Goal: Information Seeking & Learning: Learn about a topic

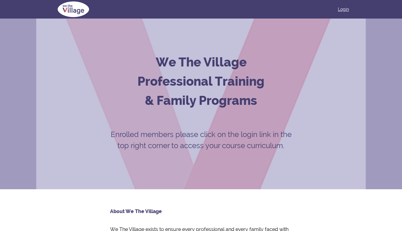
click at [346, 8] on link "Login" at bounding box center [343, 9] width 11 height 6
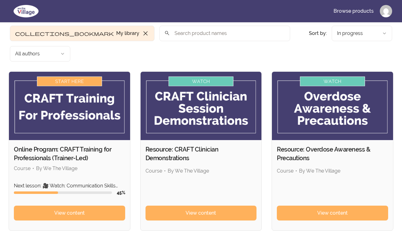
scroll to position [12, 0]
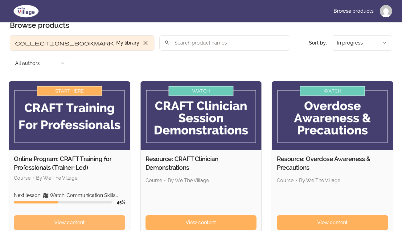
click at [70, 219] on span "View content" at bounding box center [69, 222] width 31 height 7
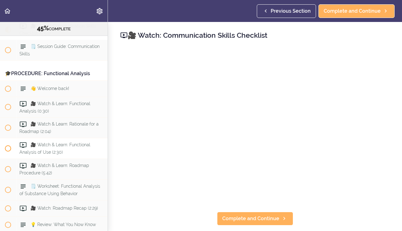
scroll to position [1883, 0]
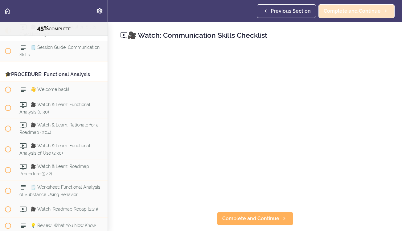
click at [351, 14] on span "Complete and Continue" at bounding box center [352, 10] width 57 height 7
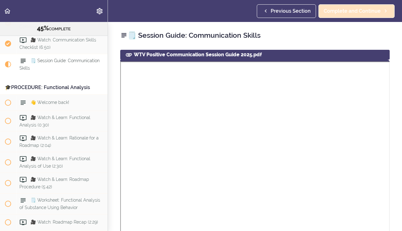
scroll to position [1863, 0]
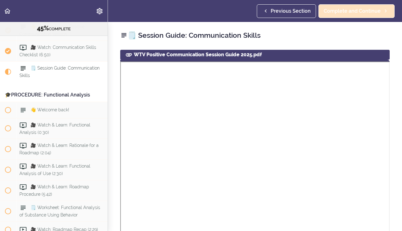
click at [351, 14] on span "Complete and Continue" at bounding box center [352, 10] width 57 height 7
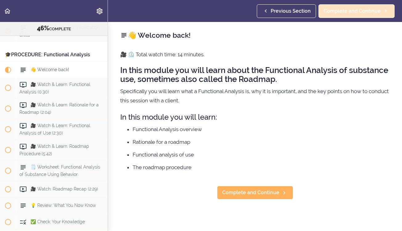
click at [351, 14] on span "Complete and Continue" at bounding box center [352, 10] width 57 height 7
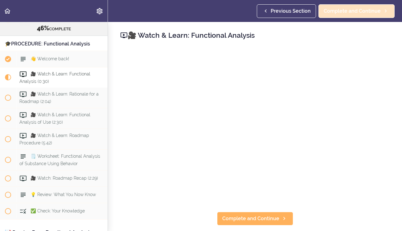
scroll to position [1920, 0]
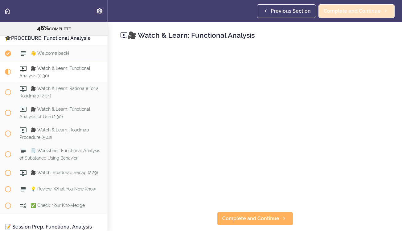
click at [351, 14] on span "Complete and Continue" at bounding box center [352, 10] width 57 height 7
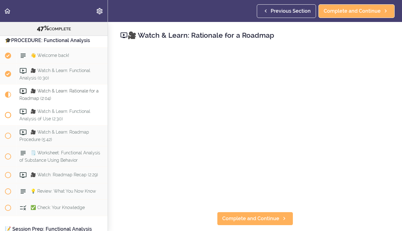
scroll to position [1926, 0]
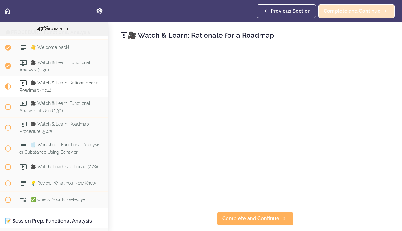
click at [335, 12] on span "Complete and Continue" at bounding box center [352, 10] width 57 height 7
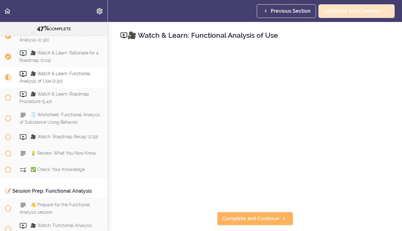
scroll to position [1961, 0]
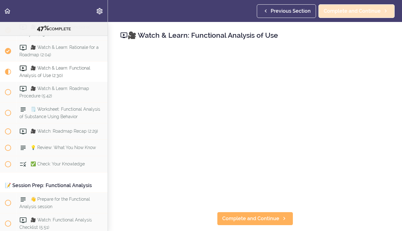
click at [335, 12] on span "Complete and Continue" at bounding box center [352, 10] width 57 height 7
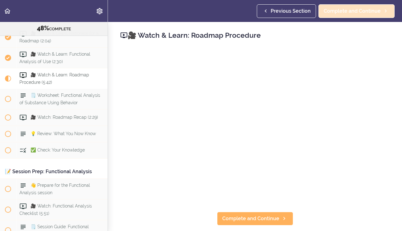
scroll to position [1982, 0]
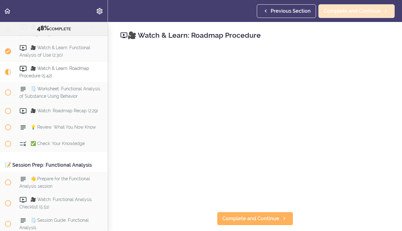
click at [335, 12] on span "Complete and Continue" at bounding box center [352, 10] width 57 height 7
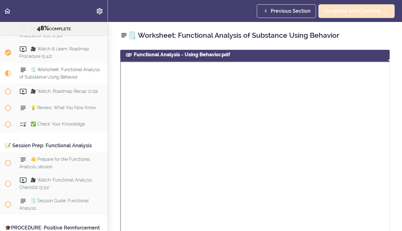
scroll to position [2002, 0]
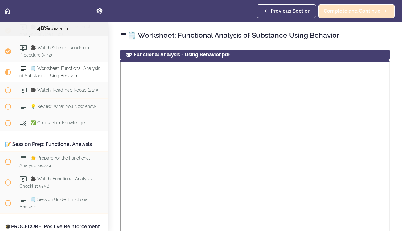
click at [335, 12] on span "Complete and Continue" at bounding box center [352, 10] width 57 height 7
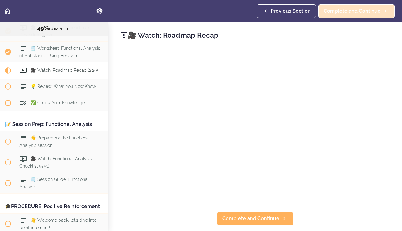
scroll to position [2023, 0]
click at [335, 12] on span "Complete and Continue" at bounding box center [352, 10] width 57 height 7
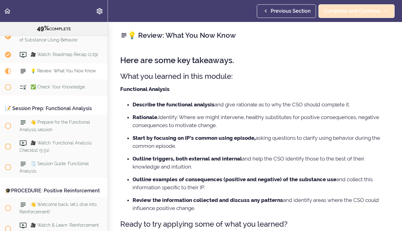
scroll to position [2039, 0]
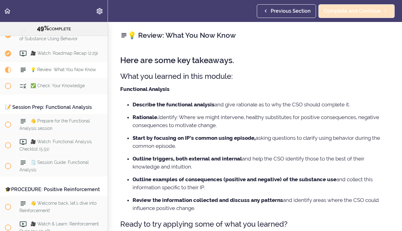
click at [335, 12] on span "Complete and Continue" at bounding box center [352, 10] width 57 height 7
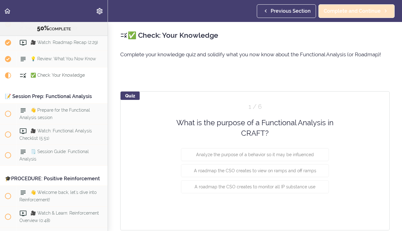
scroll to position [2056, 0]
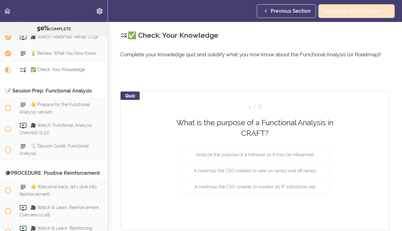
click at [335, 12] on span "Complete and Continue" at bounding box center [352, 10] width 57 height 7
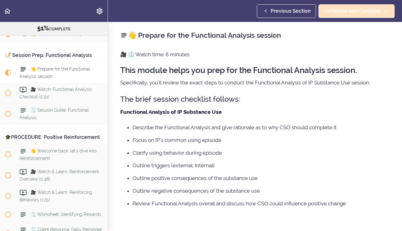
scroll to position [2092, 0]
click at [335, 12] on span "Complete and Continue" at bounding box center [352, 10] width 57 height 7
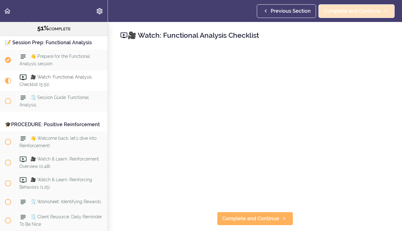
scroll to position [2112, 0]
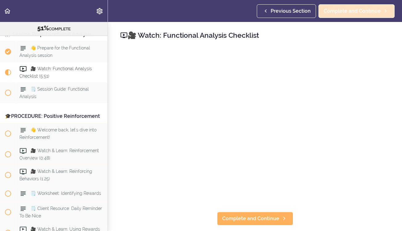
click at [335, 12] on span "Complete and Continue" at bounding box center [352, 10] width 57 height 7
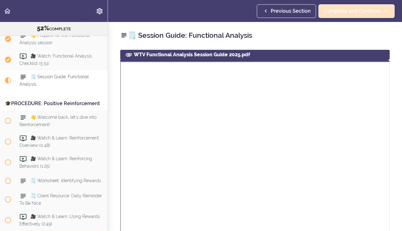
scroll to position [2133, 0]
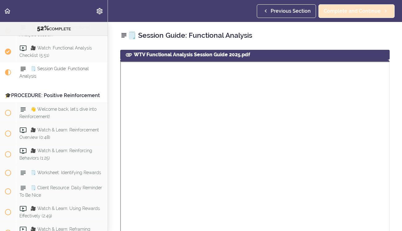
click at [335, 12] on span "Complete and Continue" at bounding box center [352, 10] width 57 height 7
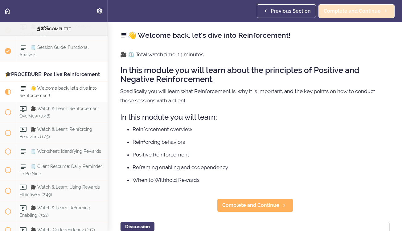
scroll to position [2174, 0]
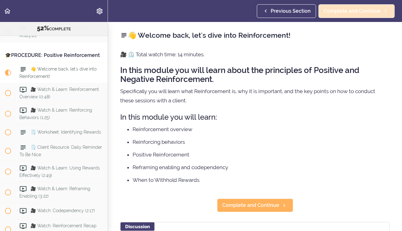
click at [335, 12] on span "Complete and Continue" at bounding box center [352, 10] width 57 height 7
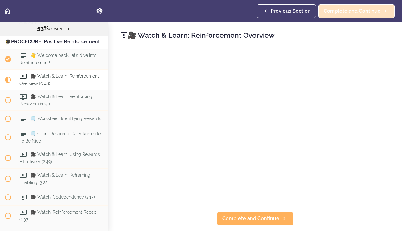
scroll to position [2194, 0]
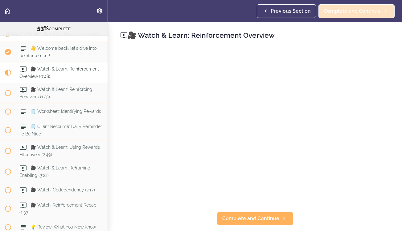
click at [335, 12] on span "Complete and Continue" at bounding box center [352, 10] width 57 height 7
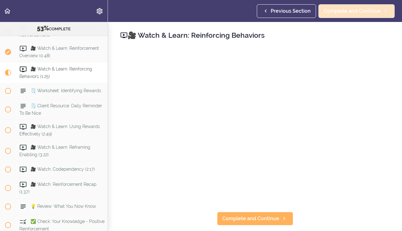
click at [335, 12] on span "Complete and Continue" at bounding box center [352, 10] width 57 height 7
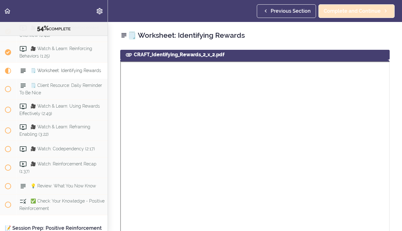
click at [335, 12] on span "Complete and Continue" at bounding box center [352, 10] width 57 height 7
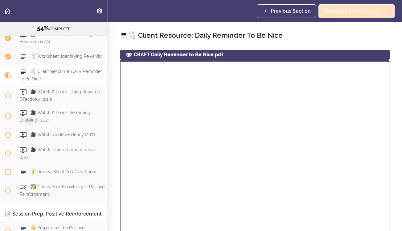
scroll to position [2252, 0]
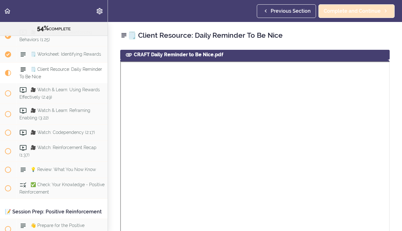
click at [335, 12] on span "Complete and Continue" at bounding box center [352, 10] width 57 height 7
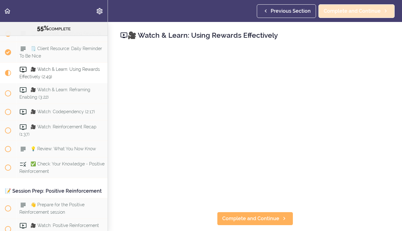
click at [335, 12] on span "Complete and Continue" at bounding box center [352, 10] width 57 height 7
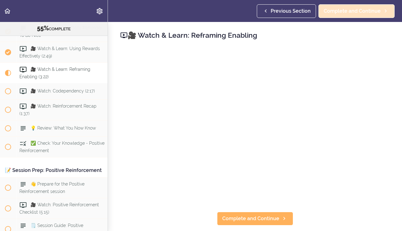
click at [335, 12] on span "Complete and Continue" at bounding box center [352, 10] width 57 height 7
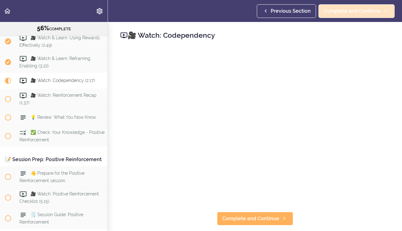
scroll to position [2314, 0]
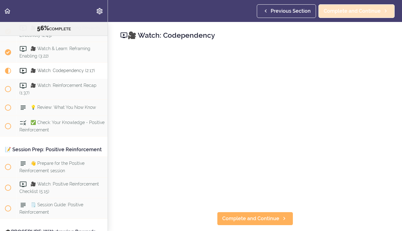
click at [335, 12] on span "Complete and Continue" at bounding box center [352, 10] width 57 height 7
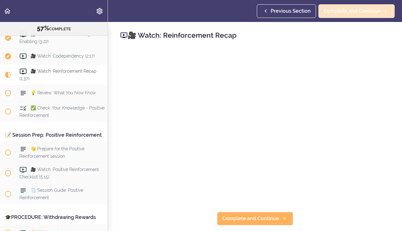
scroll to position [2330, 0]
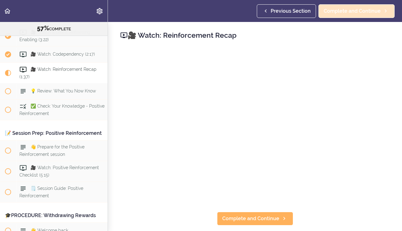
click at [335, 12] on span "Complete and Continue" at bounding box center [352, 10] width 57 height 7
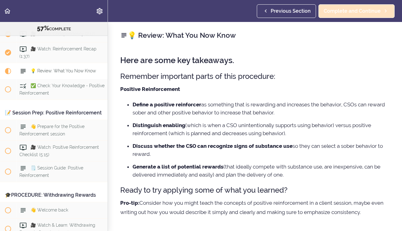
click at [335, 12] on span "Complete and Continue" at bounding box center [352, 10] width 57 height 7
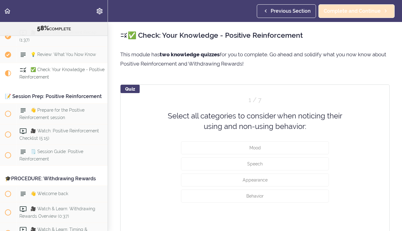
click at [335, 12] on span "Complete and Continue" at bounding box center [352, 10] width 57 height 7
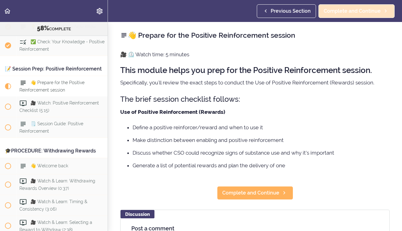
scroll to position [2408, 0]
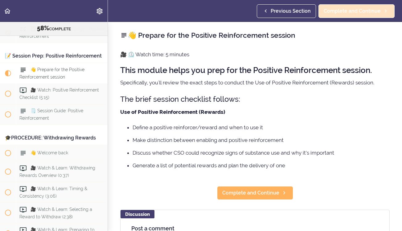
click at [335, 12] on span "Complete and Continue" at bounding box center [352, 10] width 57 height 7
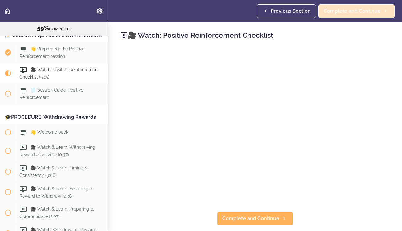
click at [335, 12] on span "Complete and Continue" at bounding box center [352, 10] width 57 height 7
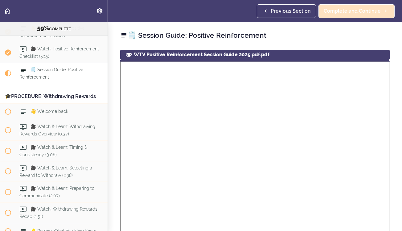
click at [335, 12] on span "Complete and Continue" at bounding box center [352, 10] width 57 height 7
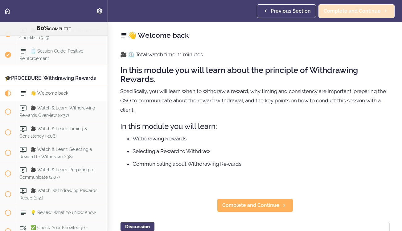
scroll to position [2489, 0]
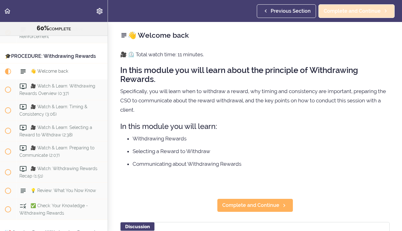
click at [335, 12] on span "Complete and Continue" at bounding box center [352, 10] width 57 height 7
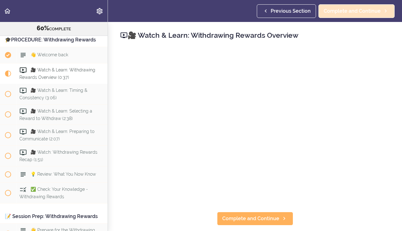
click at [335, 12] on span "Complete and Continue" at bounding box center [352, 10] width 57 height 7
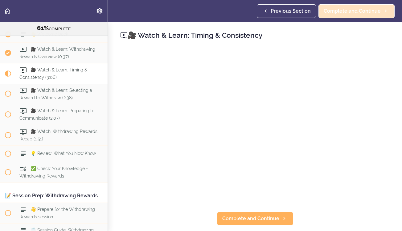
click at [335, 12] on span "Complete and Continue" at bounding box center [352, 10] width 57 height 7
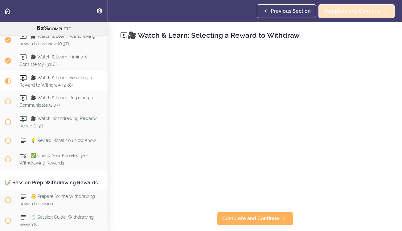
scroll to position [2547, 0]
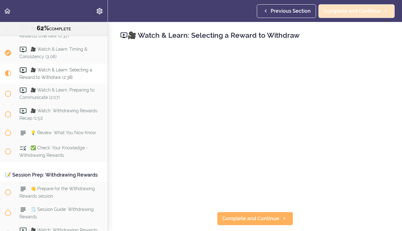
click at [335, 12] on span "Complete and Continue" at bounding box center [352, 10] width 57 height 7
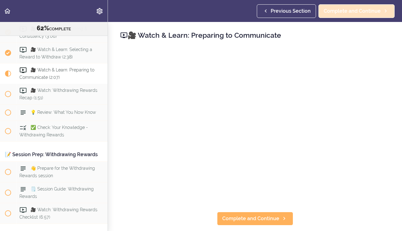
click at [335, 12] on span "Complete and Continue" at bounding box center [352, 10] width 57 height 7
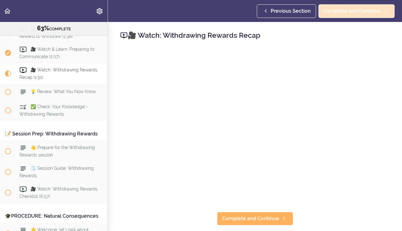
click at [335, 12] on span "Complete and Continue" at bounding box center [352, 10] width 57 height 7
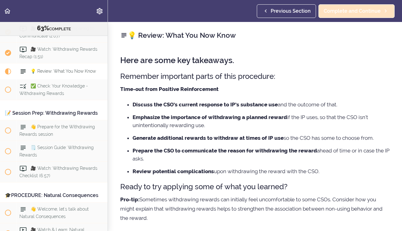
click at [335, 12] on span "Complete and Continue" at bounding box center [352, 10] width 57 height 7
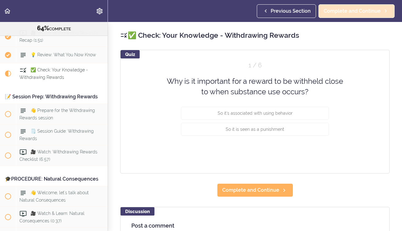
click at [335, 12] on span "Complete and Continue" at bounding box center [352, 10] width 57 height 7
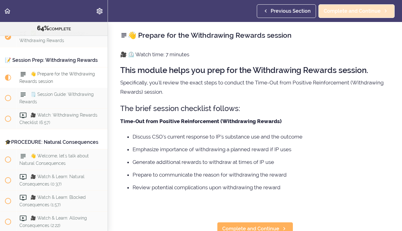
scroll to position [2666, 0]
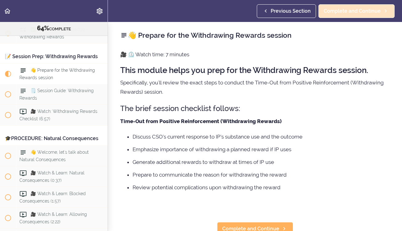
click at [335, 12] on span "Complete and Continue" at bounding box center [352, 10] width 57 height 7
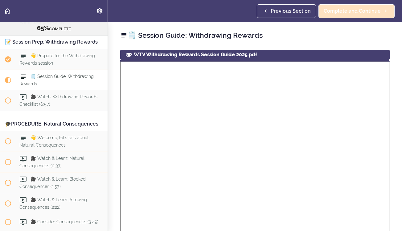
scroll to position [2686, 0]
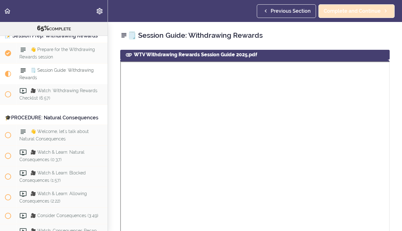
click at [335, 12] on span "Complete and Continue" at bounding box center [352, 10] width 57 height 7
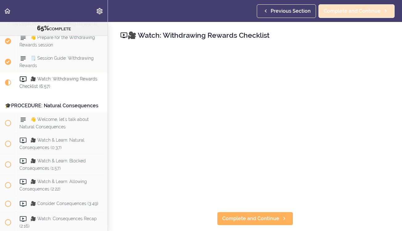
scroll to position [2707, 0]
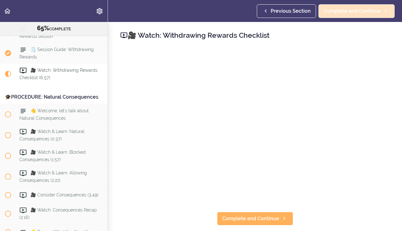
click at [335, 12] on span "Complete and Continue" at bounding box center [352, 10] width 57 height 7
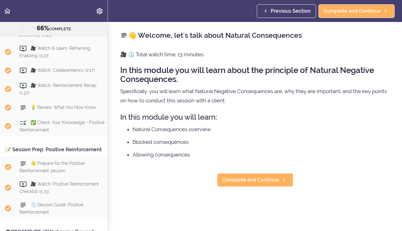
scroll to position [2306, 0]
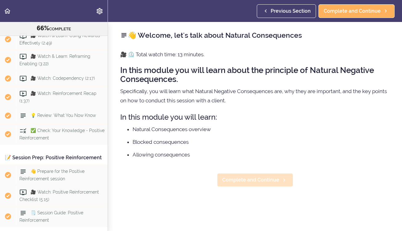
click at [256, 180] on span "Complete and Continue" at bounding box center [251, 179] width 57 height 7
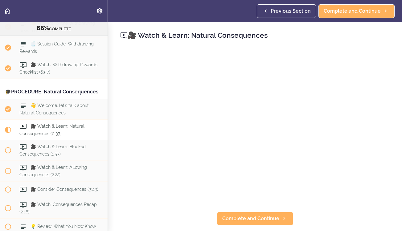
scroll to position [2768, 0]
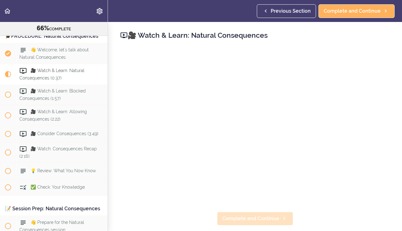
click at [255, 220] on span "Complete and Continue" at bounding box center [251, 218] width 57 height 7
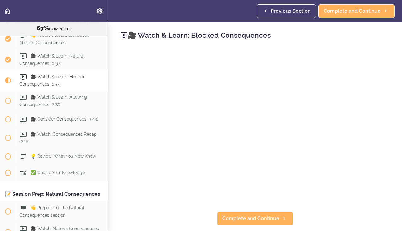
scroll to position [2789, 0]
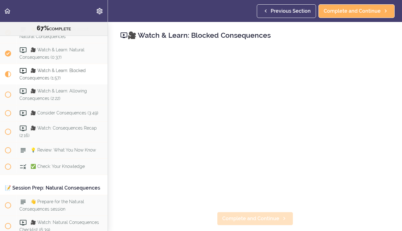
click at [240, 219] on span "Complete and Continue" at bounding box center [251, 218] width 57 height 7
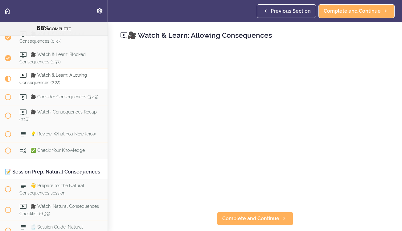
scroll to position [2809, 0]
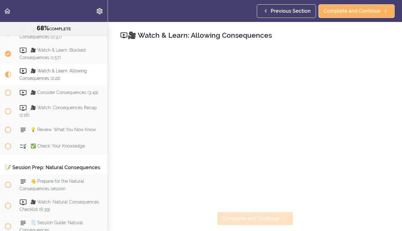
click at [263, 218] on span "Complete and Continue" at bounding box center [251, 218] width 57 height 7
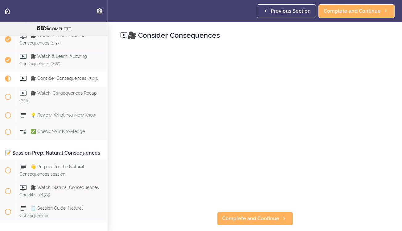
scroll to position [2830, 0]
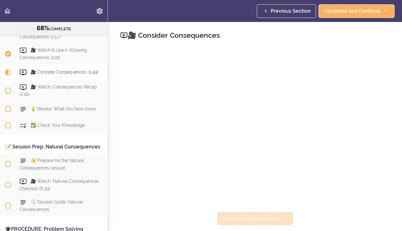
click at [248, 217] on span "Complete and Continue" at bounding box center [251, 218] width 57 height 7
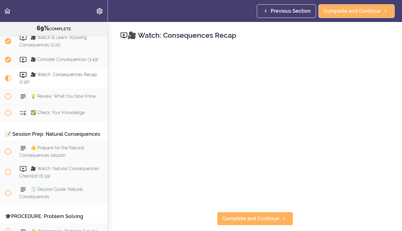
scroll to position [2846, 0]
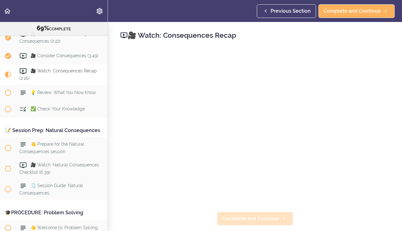
click at [265, 217] on span "Complete and Continue" at bounding box center [251, 218] width 57 height 7
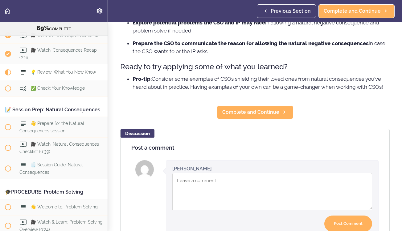
scroll to position [153, 0]
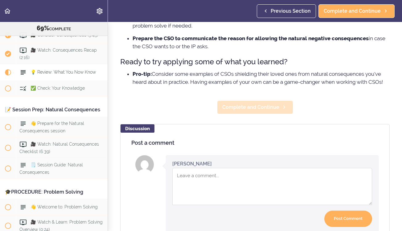
click at [255, 108] on span "Complete and Continue" at bounding box center [251, 106] width 57 height 7
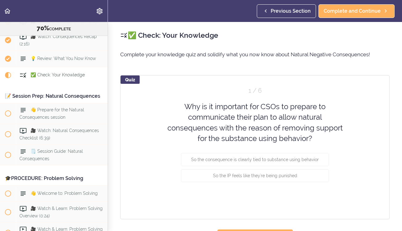
scroll to position [2883, 0]
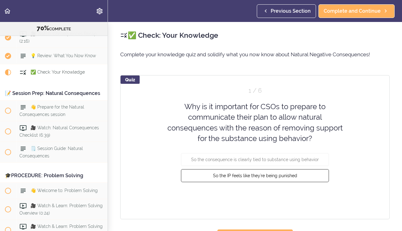
click at [281, 176] on span "So the IP feels like they're being punished" at bounding box center [255, 175] width 84 height 5
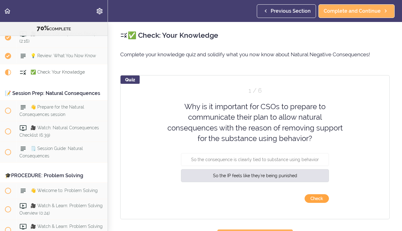
click at [319, 197] on button "Check" at bounding box center [317, 198] width 24 height 9
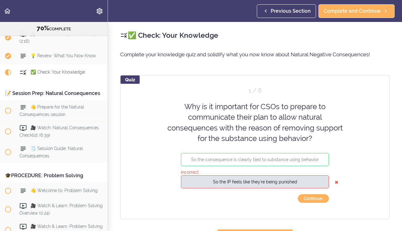
click at [319, 197] on button "Continue ›" at bounding box center [313, 198] width 31 height 9
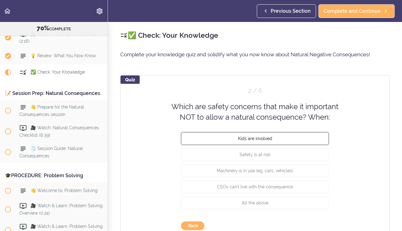
click at [256, 139] on span "Kids are involved" at bounding box center [255, 138] width 34 height 5
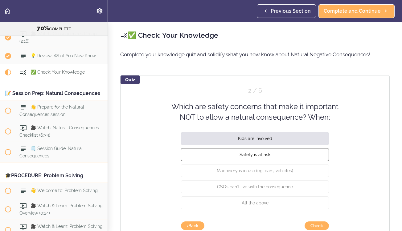
click at [255, 153] on span "Safety is at risk" at bounding box center [255, 154] width 31 height 5
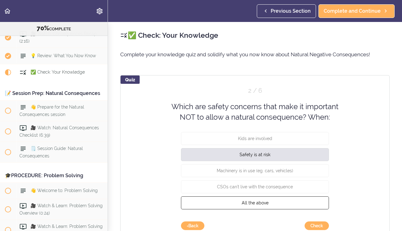
click at [260, 200] on span "All the above" at bounding box center [255, 202] width 27 height 5
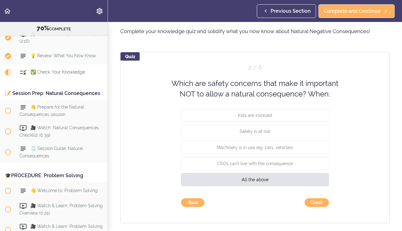
scroll to position [27, 0]
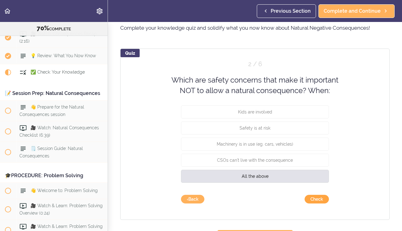
click at [317, 198] on button "Check" at bounding box center [317, 198] width 24 height 9
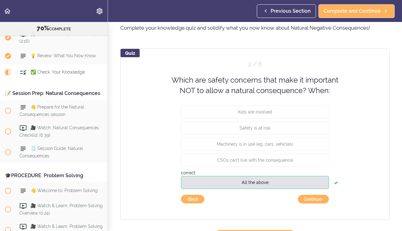
click at [317, 198] on button "Continue ›" at bounding box center [313, 198] width 31 height 9
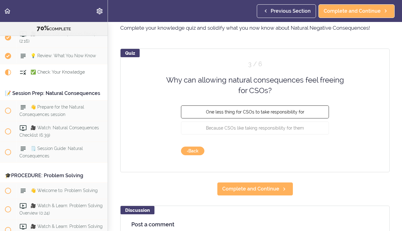
click at [269, 111] on span "One less thing for CSOs to take responsibility for" at bounding box center [255, 111] width 98 height 5
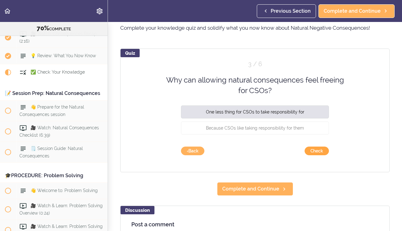
click at [319, 150] on button "Check" at bounding box center [317, 150] width 24 height 9
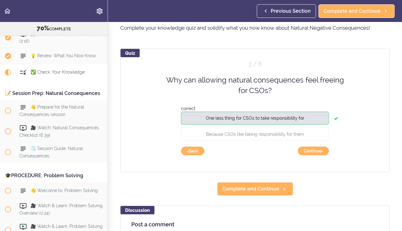
click at [319, 150] on button "Continue ›" at bounding box center [313, 150] width 31 height 9
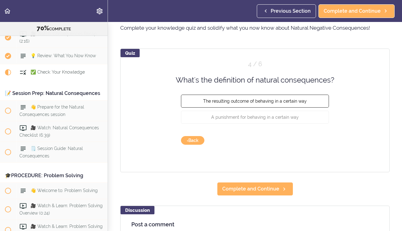
click at [273, 101] on span "The resulting outcome of behaving in a certain way" at bounding box center [255, 100] width 104 height 5
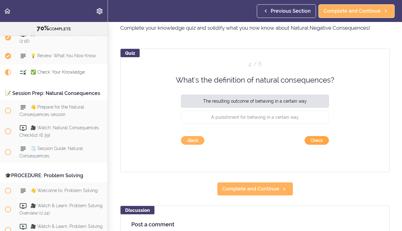
click at [319, 140] on button "Check" at bounding box center [317, 140] width 24 height 9
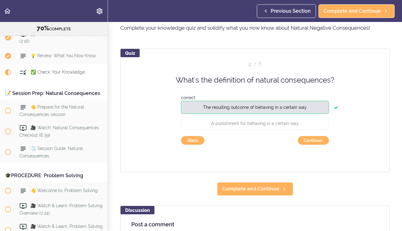
click at [319, 140] on button "Continue ›" at bounding box center [313, 140] width 31 height 9
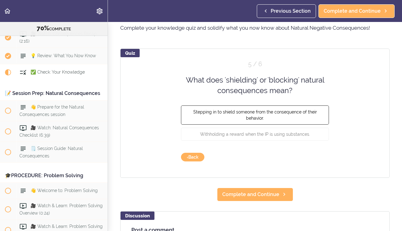
click at [283, 113] on span "Stepping in to shield someone from the consequence of their behavior." at bounding box center [256, 114] width 124 height 11
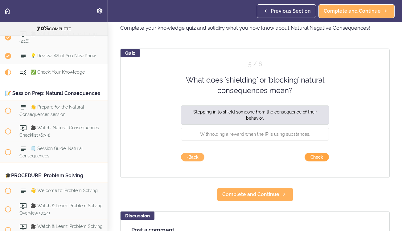
click at [319, 157] on button "Check" at bounding box center [317, 156] width 24 height 9
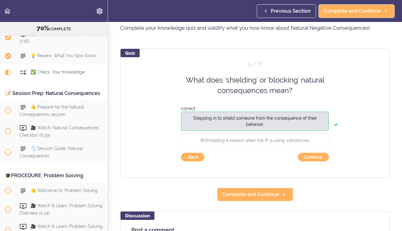
click at [319, 157] on button "Continue ›" at bounding box center [313, 156] width 31 height 9
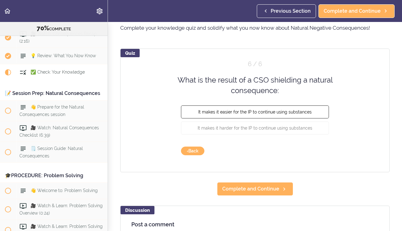
click at [283, 112] on span "It makes it easier for the IP to continue using substances" at bounding box center [255, 111] width 114 height 5
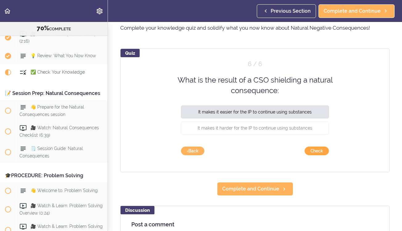
click at [317, 153] on button "Check" at bounding box center [317, 150] width 24 height 9
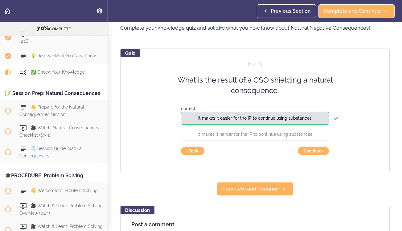
click at [316, 145] on div "Quiz 6 / 6 What is the result of a CSO shielding a natural consequence: correct…" at bounding box center [255, 109] width 270 height 123
click at [319, 151] on button "Continue ›" at bounding box center [313, 150] width 31 height 9
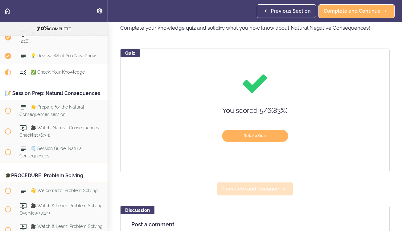
click at [271, 189] on span "Complete and Continue" at bounding box center [251, 188] width 57 height 7
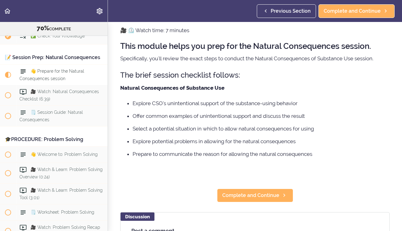
scroll to position [25, 0]
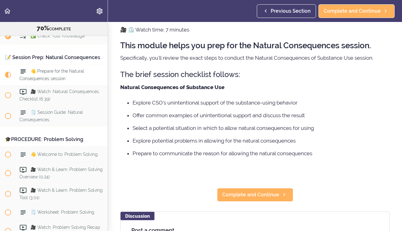
click at [266, 187] on div "👋 Prepare for the Natural Consequences session 🎥 ⏲️ Watch time: 7 minutes This …" at bounding box center [255, 101] width 294 height 209
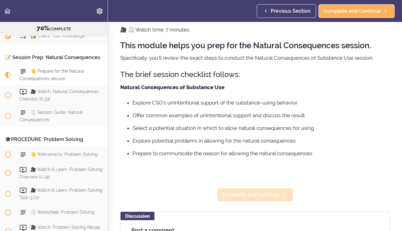
click at [265, 194] on span "Complete and Continue" at bounding box center [251, 194] width 57 height 7
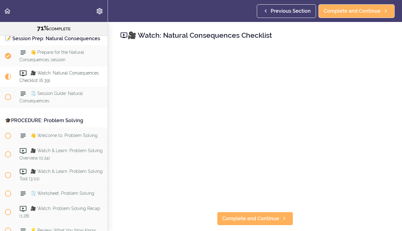
scroll to position [2940, 0]
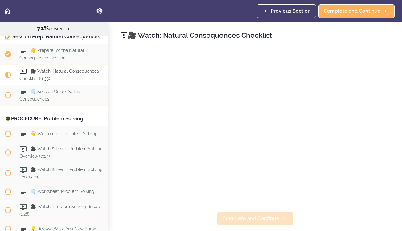
click at [260, 220] on span "Complete and Continue" at bounding box center [251, 218] width 57 height 7
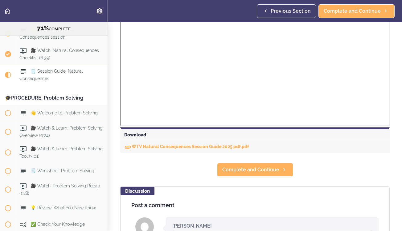
scroll to position [215, 0]
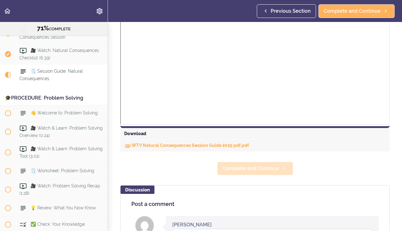
click at [253, 170] on span "Complete and Continue" at bounding box center [251, 168] width 57 height 7
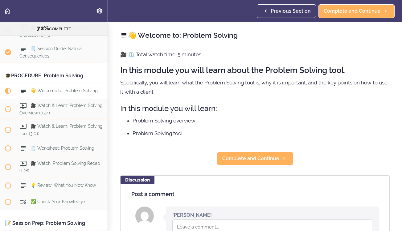
scroll to position [3001, 0]
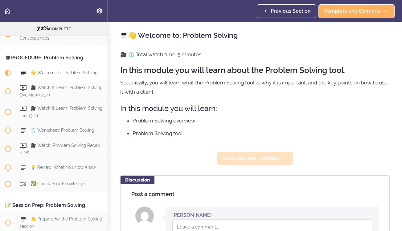
click at [253, 157] on span "Complete and Continue" at bounding box center [251, 158] width 57 height 7
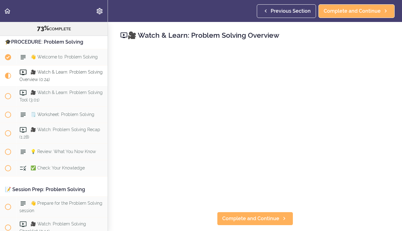
scroll to position [3017, 0]
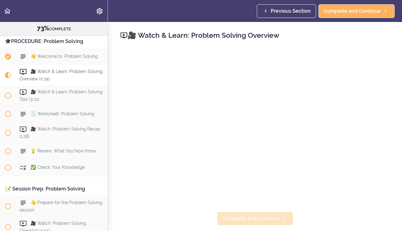
click at [267, 221] on span "Complete and Continue" at bounding box center [251, 218] width 57 height 7
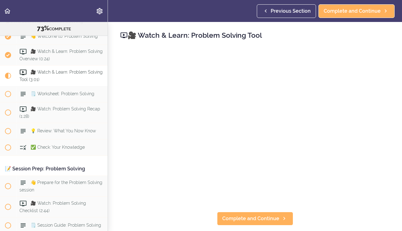
scroll to position [3038, 0]
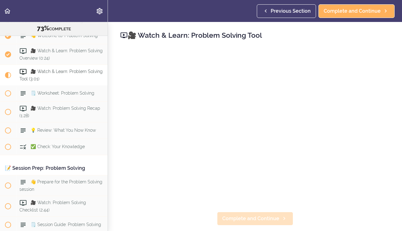
click at [250, 218] on span "Complete and Continue" at bounding box center [251, 218] width 57 height 7
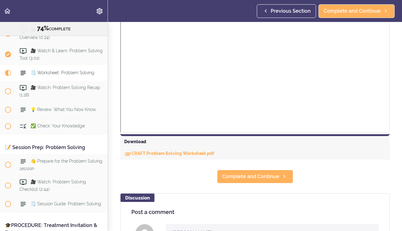
scroll to position [209, 0]
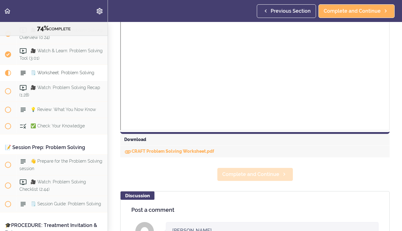
click at [261, 171] on span "Complete and Continue" at bounding box center [251, 173] width 57 height 7
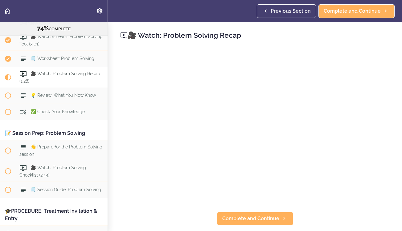
scroll to position [3075, 0]
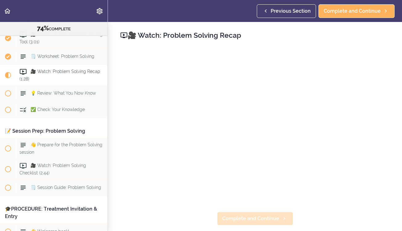
click at [253, 218] on span "Complete and Continue" at bounding box center [251, 218] width 57 height 7
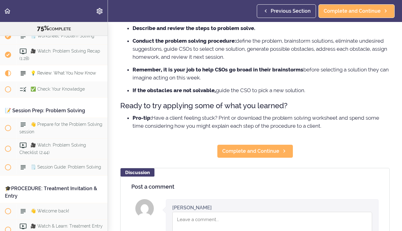
scroll to position [77, 0]
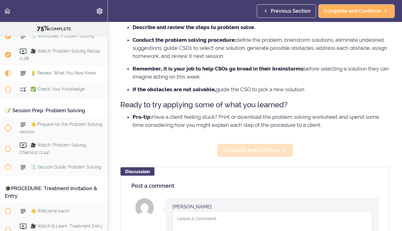
click at [255, 144] on link "Complete and Continue" at bounding box center [255, 150] width 76 height 14
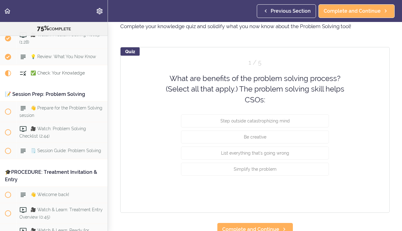
scroll to position [33, 0]
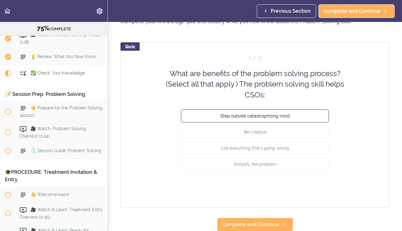
click at [289, 115] on span "Step outside catastrophizing mind" at bounding box center [255, 115] width 69 height 5
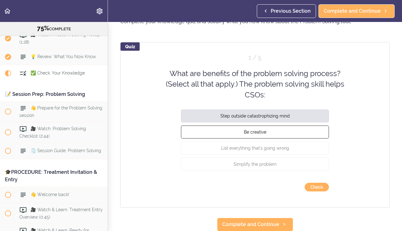
click at [280, 129] on button "Be creative" at bounding box center [255, 131] width 148 height 13
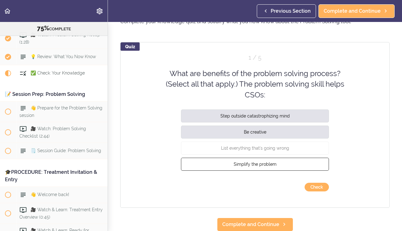
click at [274, 162] on span "Simplify the problem" at bounding box center [255, 163] width 43 height 5
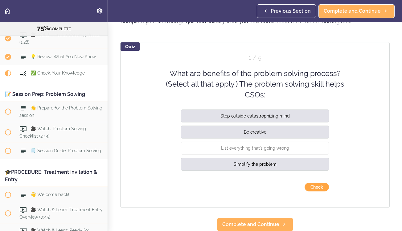
click at [316, 187] on button "Check" at bounding box center [317, 186] width 24 height 9
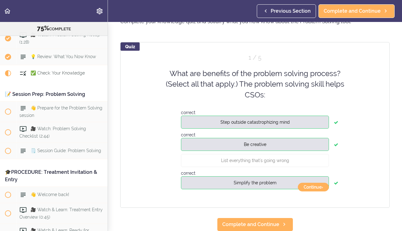
click at [316, 187] on button "Continue ›" at bounding box center [313, 186] width 31 height 9
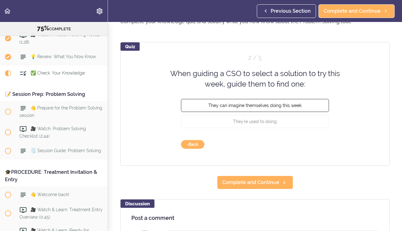
click at [276, 106] on span "They can imagine themselves doing this week" at bounding box center [255, 104] width 93 height 5
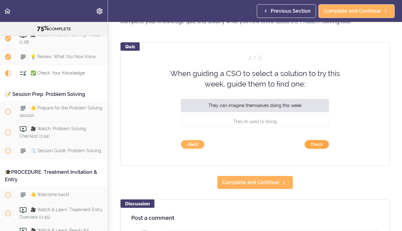
click at [316, 144] on button "Check" at bounding box center [317, 144] width 24 height 9
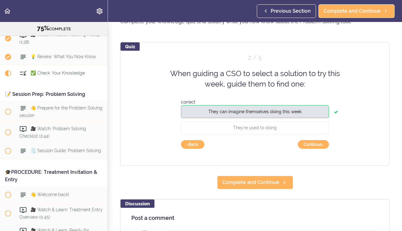
click at [316, 144] on button "Continue ›" at bounding box center [313, 144] width 31 height 9
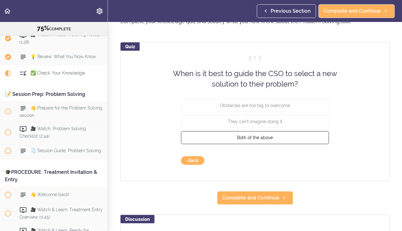
click at [269, 139] on span "Both of the above" at bounding box center [255, 137] width 36 height 5
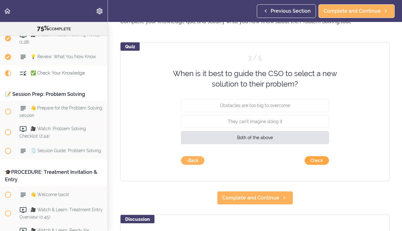
click at [326, 161] on button "Check" at bounding box center [317, 160] width 24 height 9
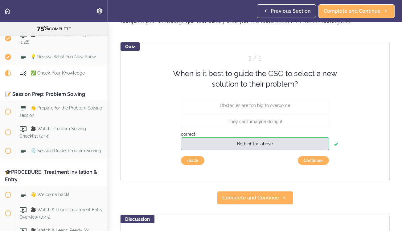
click at [326, 161] on button "Continue ›" at bounding box center [313, 160] width 31 height 9
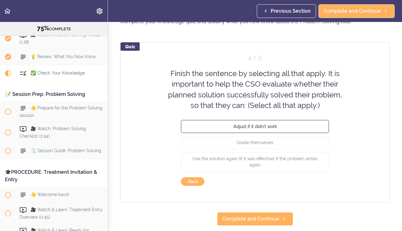
click at [272, 127] on span "Adjust if it didn't work" at bounding box center [256, 126] width 44 height 5
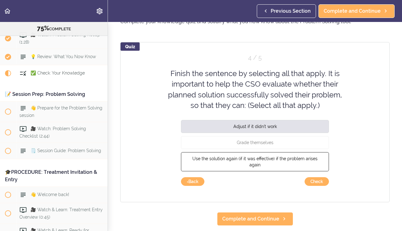
click at [271, 158] on span "Use the solution again (if it was effective) if the problem arises again" at bounding box center [255, 161] width 125 height 11
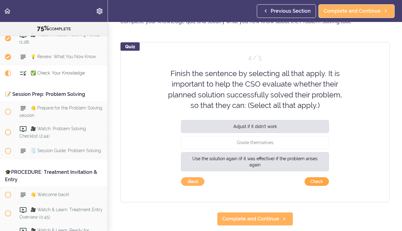
click at [327, 182] on button "Check" at bounding box center [317, 181] width 24 height 9
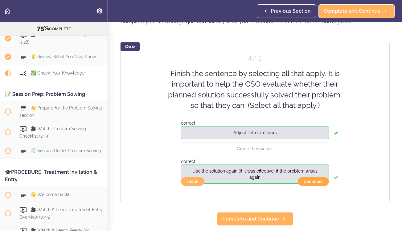
click at [320, 180] on button "Continue ›" at bounding box center [313, 181] width 31 height 9
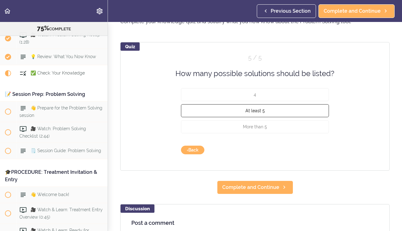
click at [256, 113] on button "At least 5" at bounding box center [255, 110] width 148 height 13
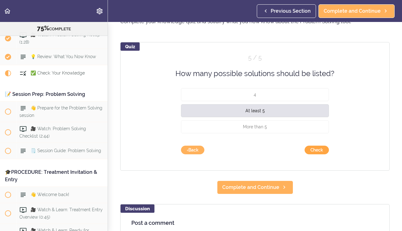
click at [321, 149] on button "Check" at bounding box center [317, 149] width 24 height 9
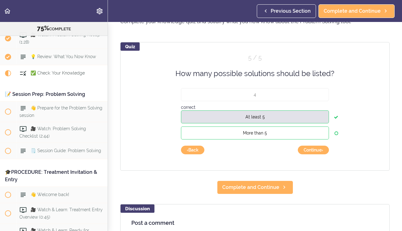
click at [282, 129] on button "More than 5" at bounding box center [255, 132] width 148 height 13
click at [309, 150] on button "Continue ›" at bounding box center [313, 149] width 31 height 9
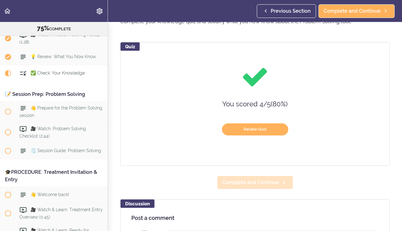
click at [254, 186] on link "Complete and Continue" at bounding box center [255, 182] width 76 height 14
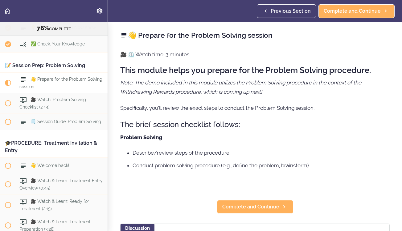
scroll to position [3148, 0]
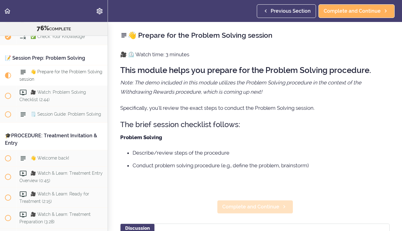
click at [267, 208] on span "Complete and Continue" at bounding box center [251, 206] width 57 height 7
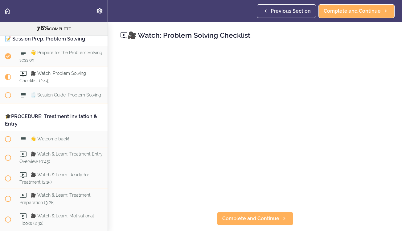
scroll to position [3169, 0]
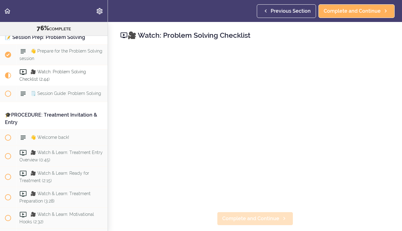
click at [248, 215] on span "Complete and Continue" at bounding box center [251, 218] width 57 height 7
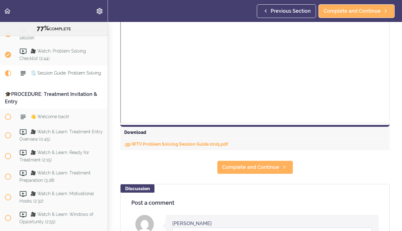
scroll to position [218, 0]
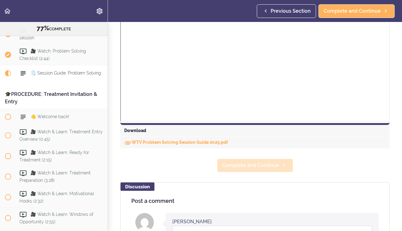
click at [251, 164] on span "Complete and Continue" at bounding box center [251, 164] width 57 height 7
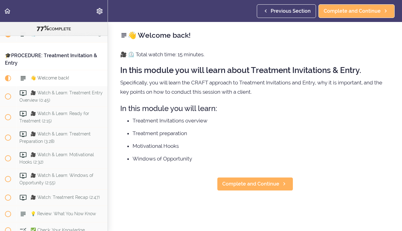
scroll to position [3233, 0]
